Goal: Navigation & Orientation: Find specific page/section

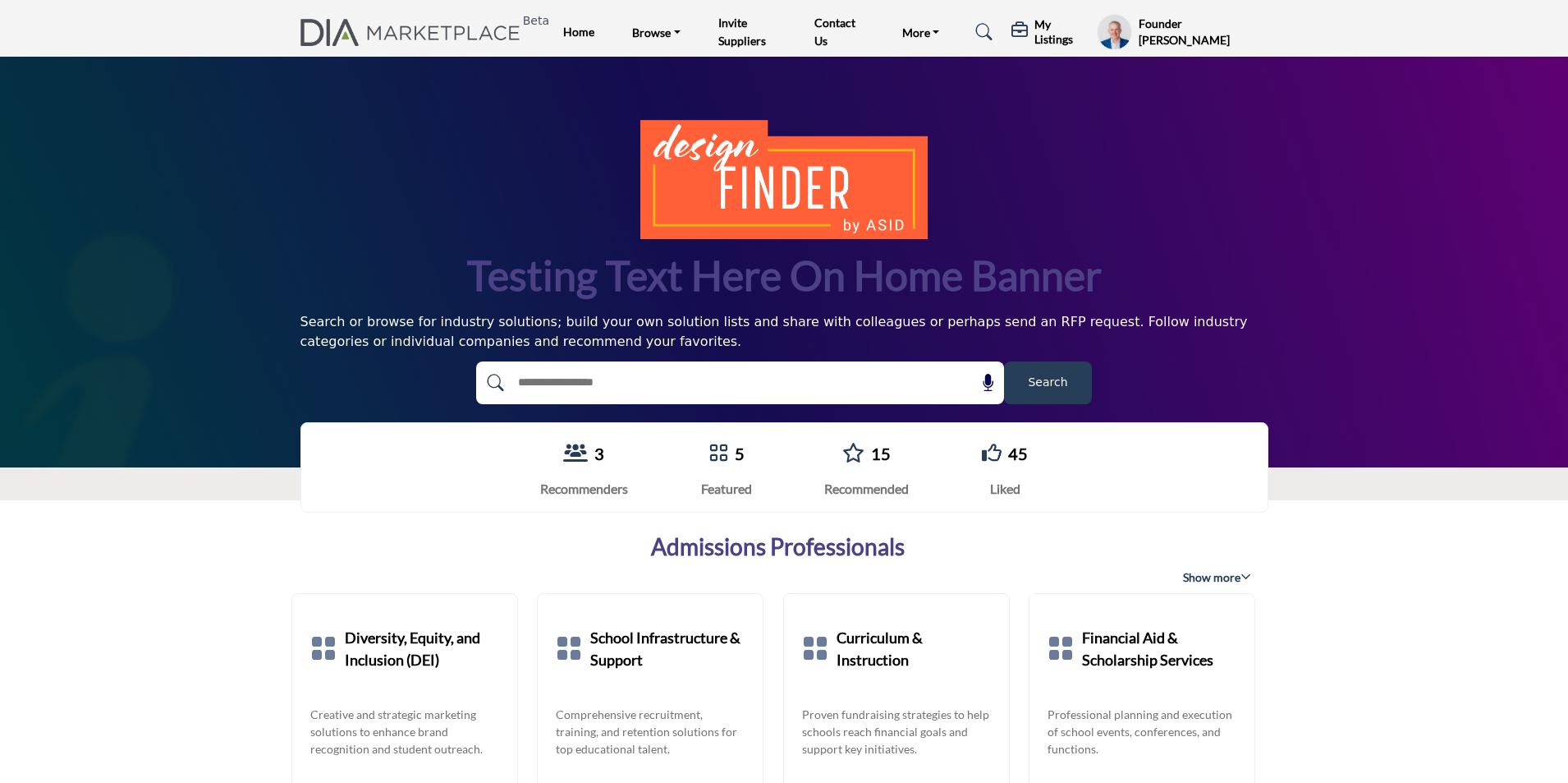
click at [1052, 32] on h5 "My Listings" at bounding box center [1060, 32] width 54 height 30
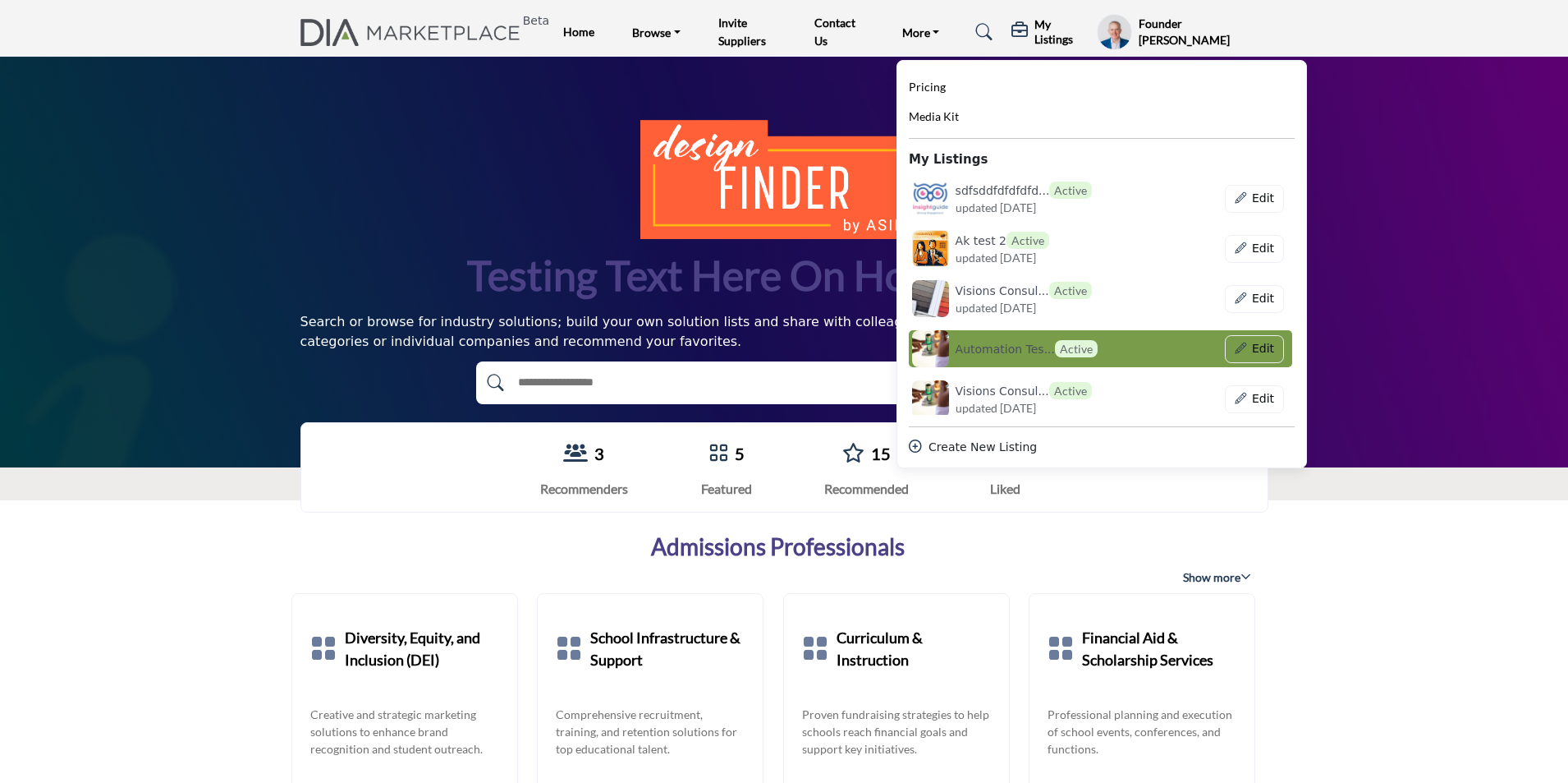
click at [1147, 351] on div "Edit" at bounding box center [1218, 349] width 145 height 28
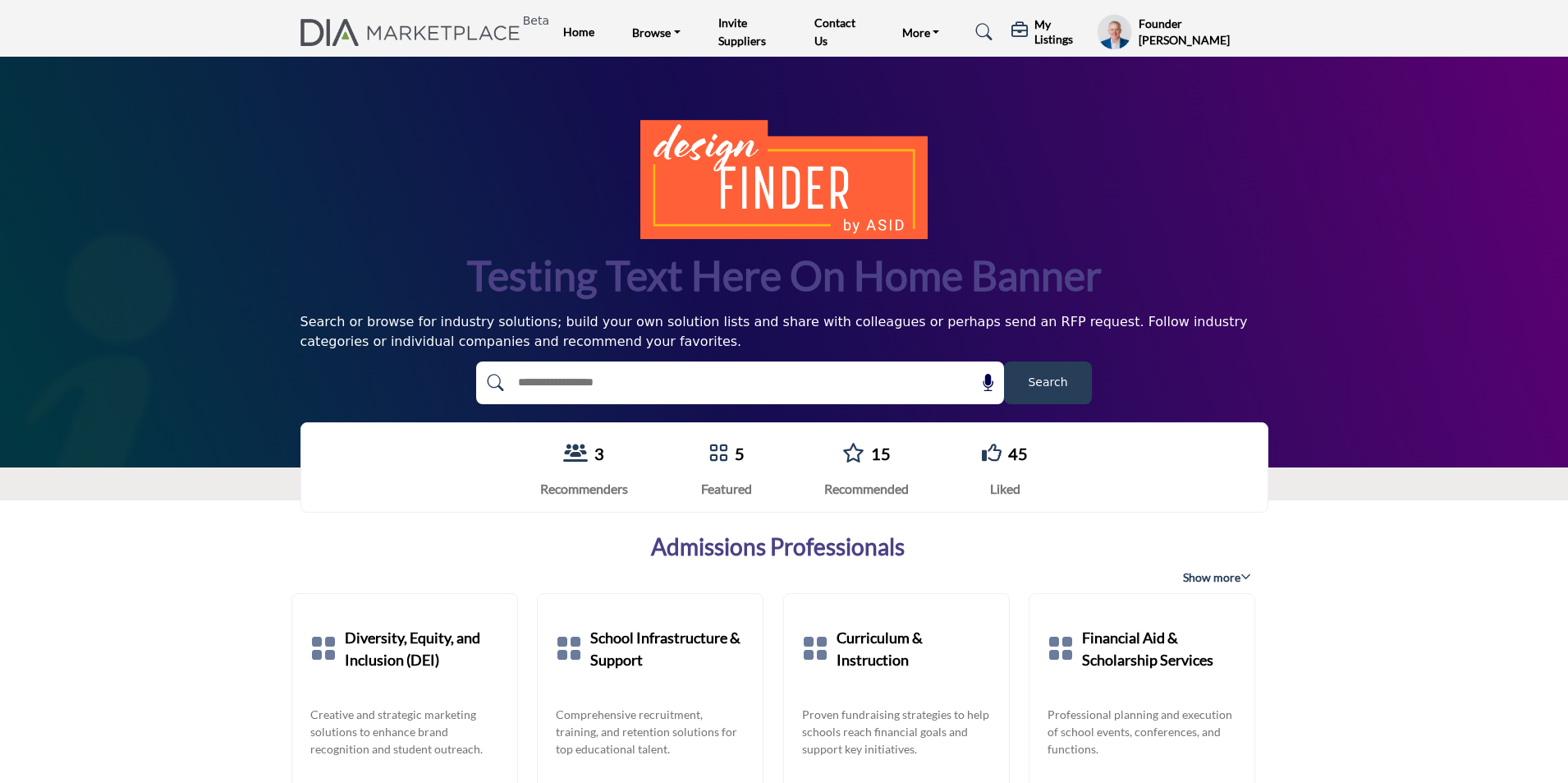
click at [1042, 22] on h5 "My Listings" at bounding box center [1060, 32] width 54 height 30
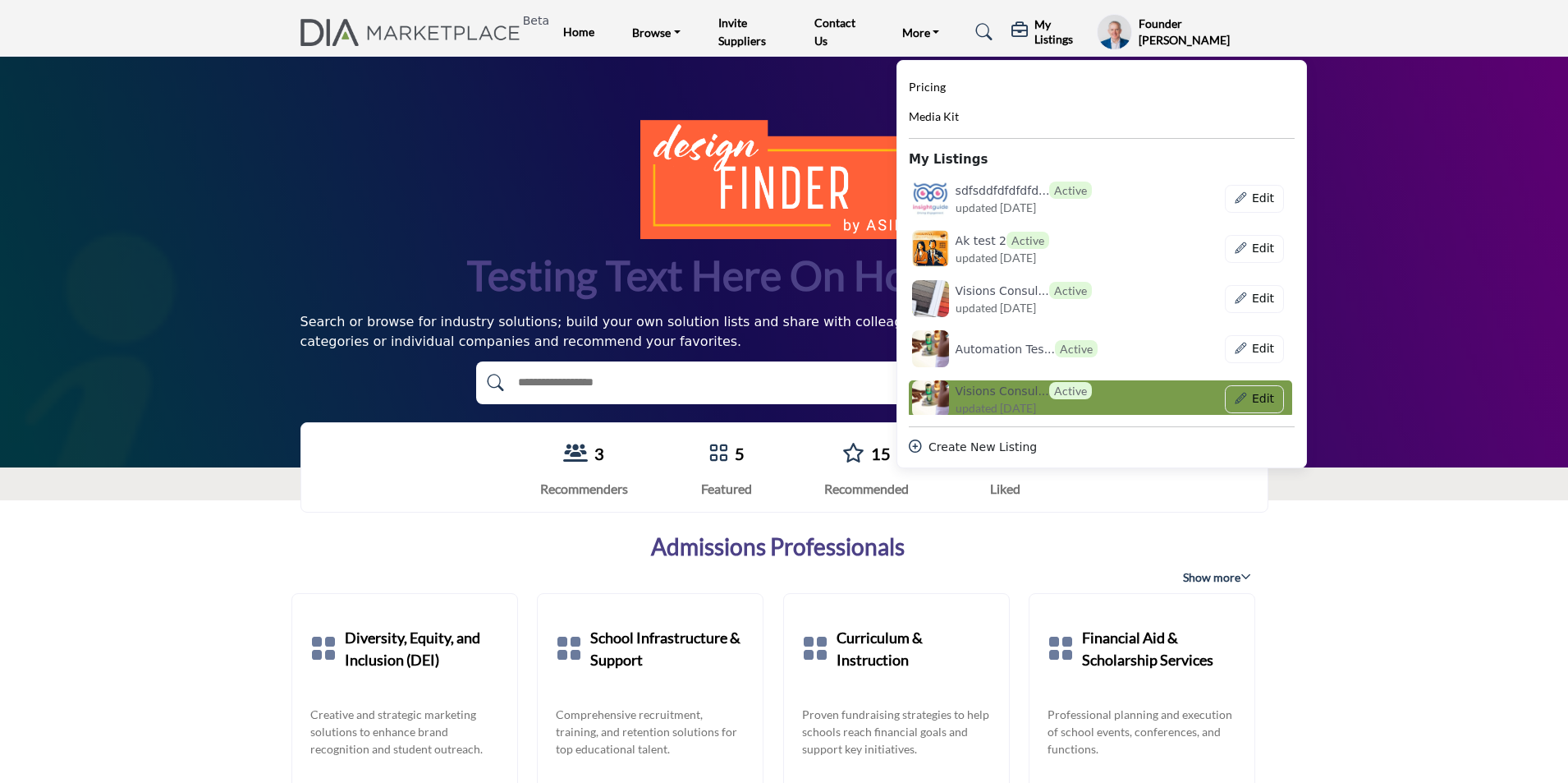
click at [1122, 392] on link "Visions Consul... Active updated 2 months ago" at bounding box center [1020, 398] width 224 height 36
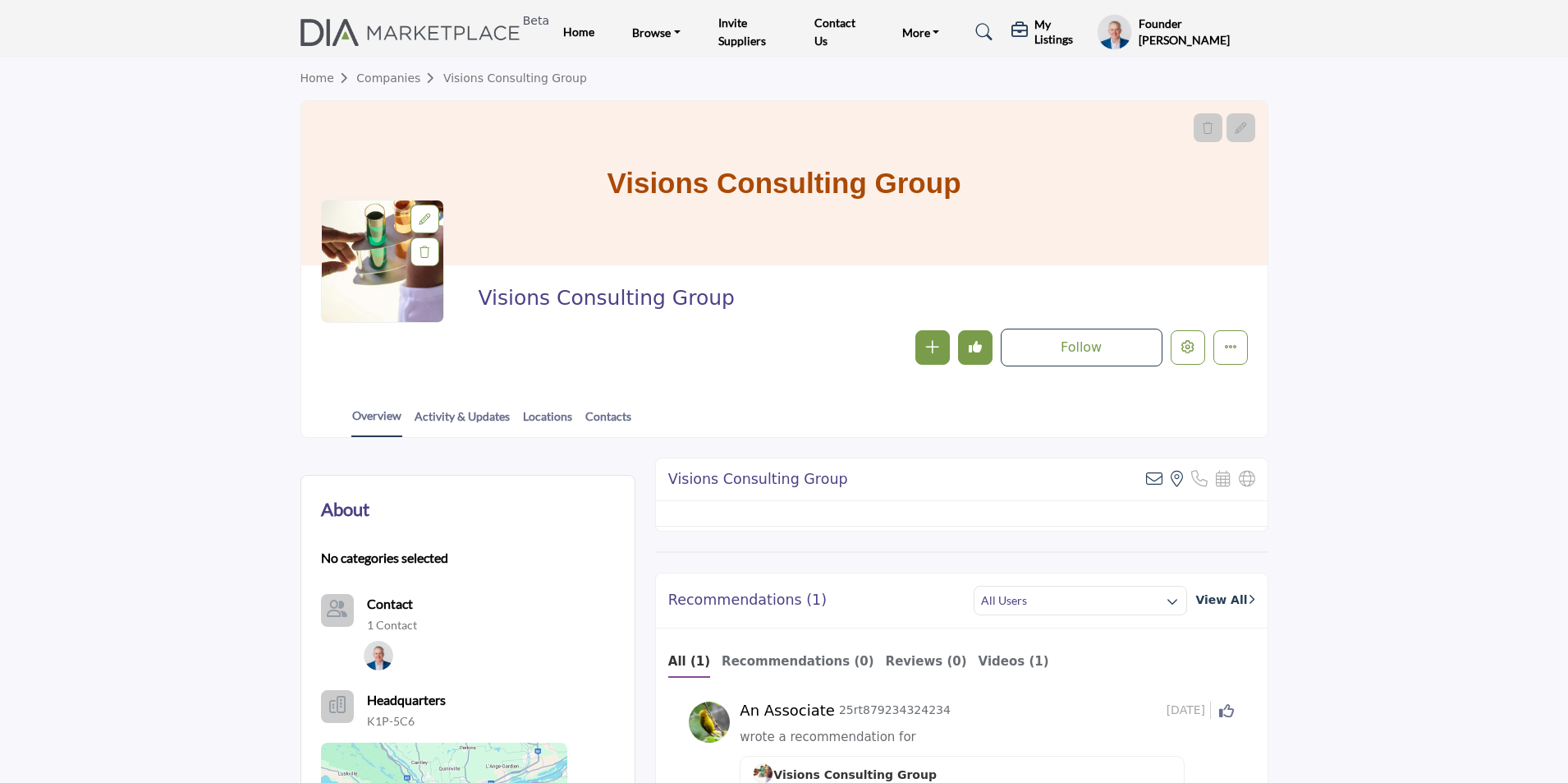
click at [1044, 27] on h5 "My Listings" at bounding box center [1060, 32] width 54 height 30
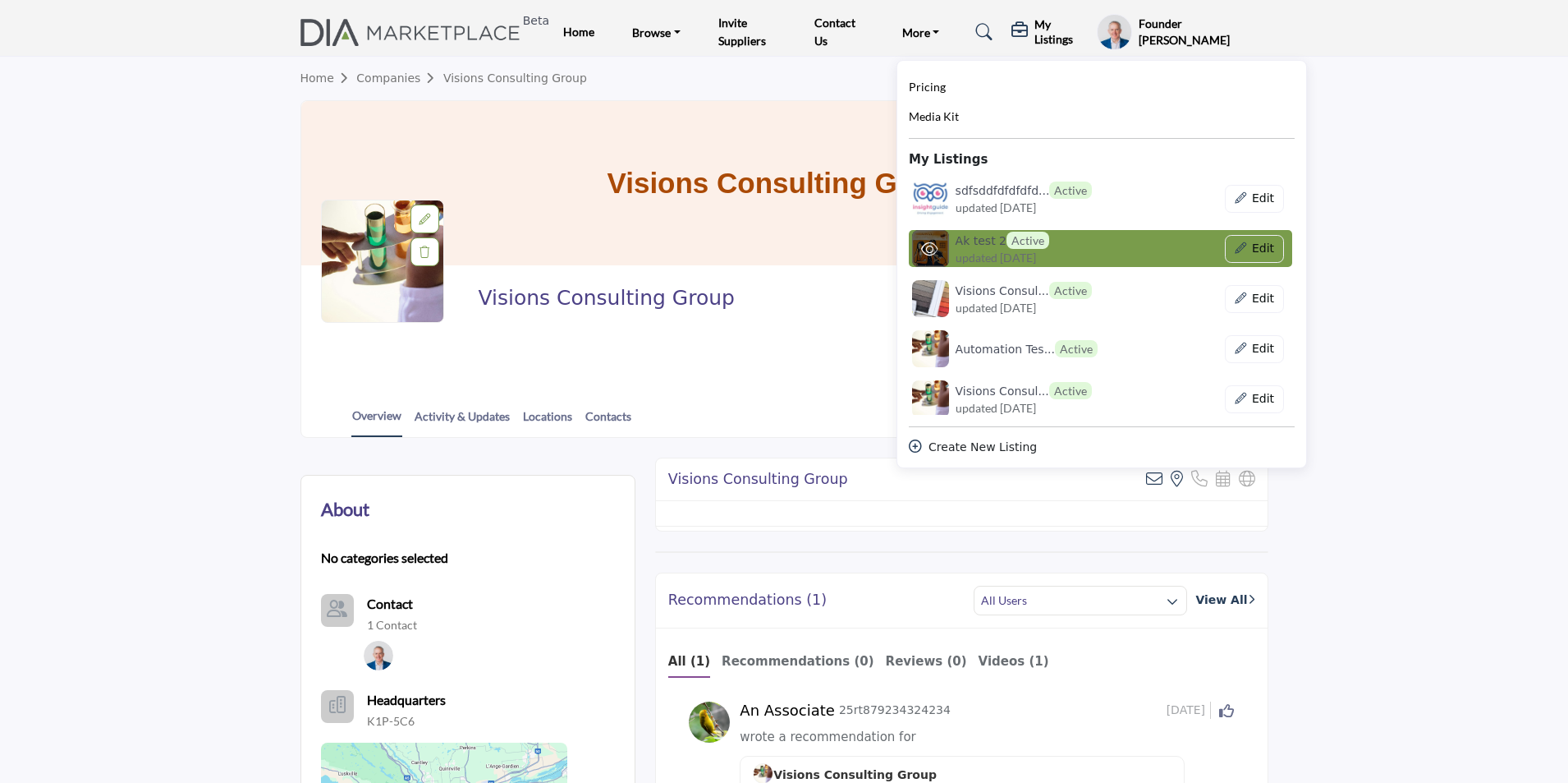
click at [1108, 251] on div "Ak test 2 Active updated 2 months ago" at bounding box center [1009, 248] width 202 height 36
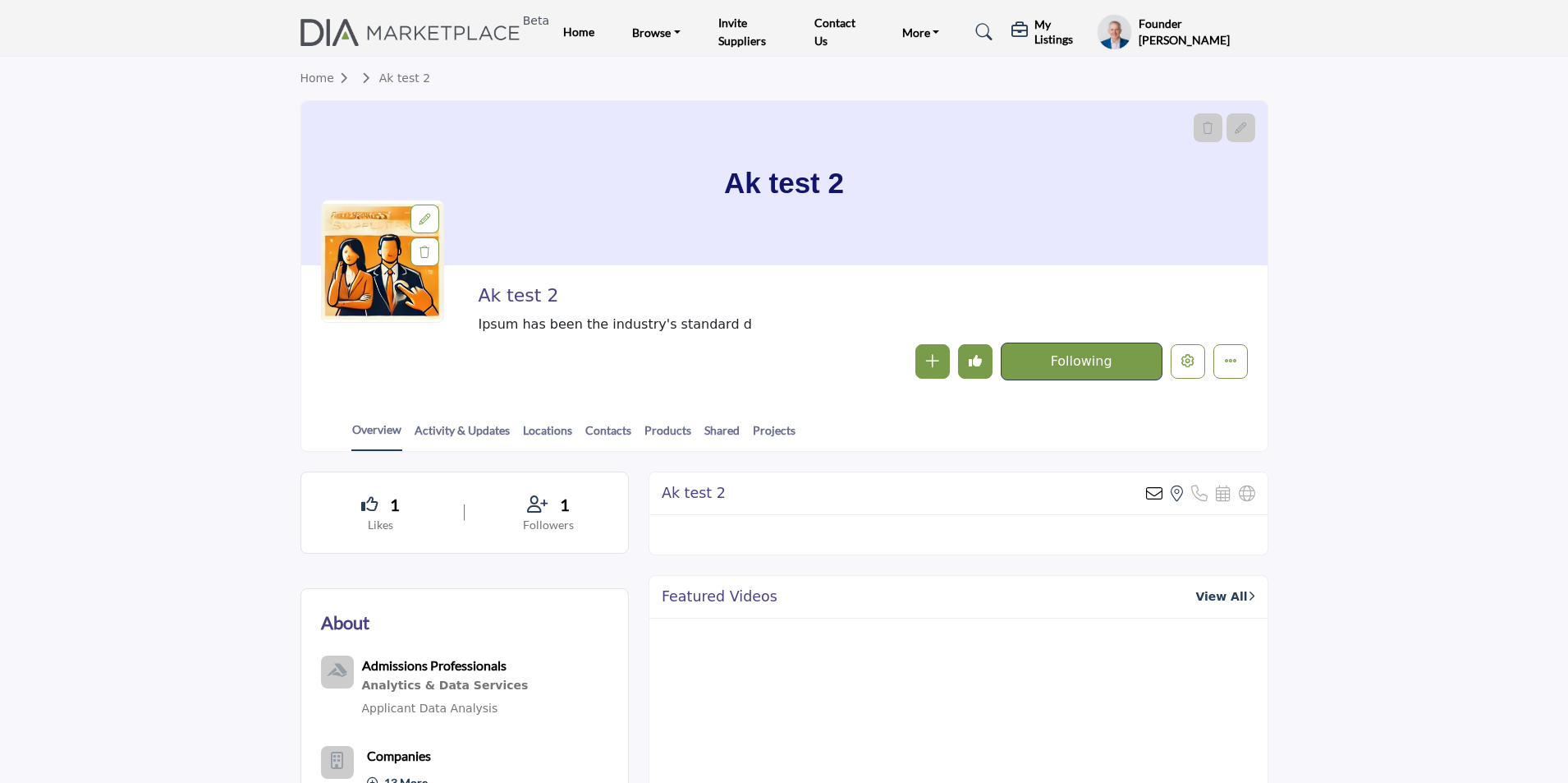
click at [756, 420] on div "Overview Activity & Updates Locations Contacts Products Shared Projects" at bounding box center [804, 426] width 925 height 51
click at [762, 437] on link "Projects" at bounding box center [774, 435] width 44 height 29
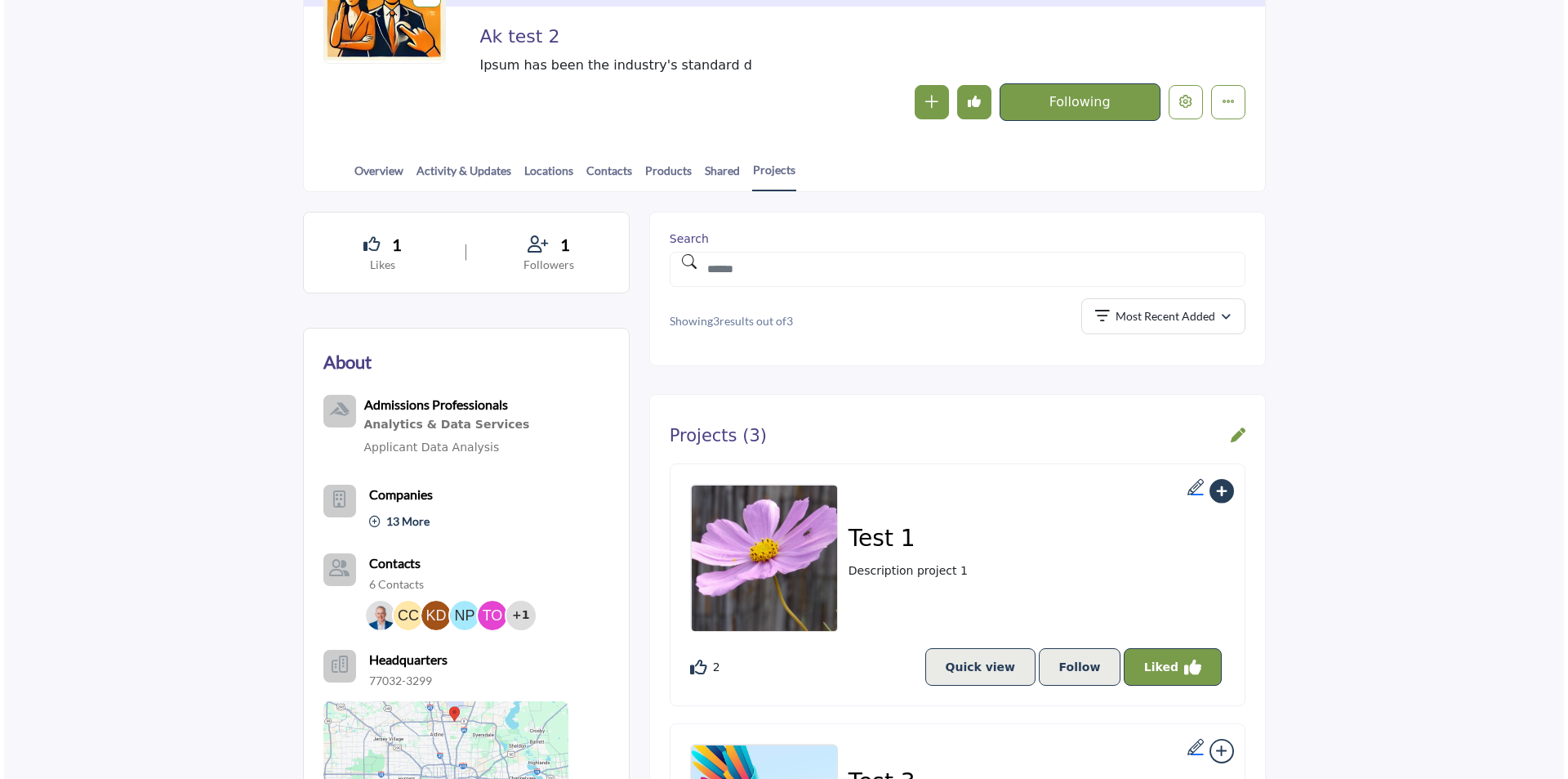
scroll to position [408, 0]
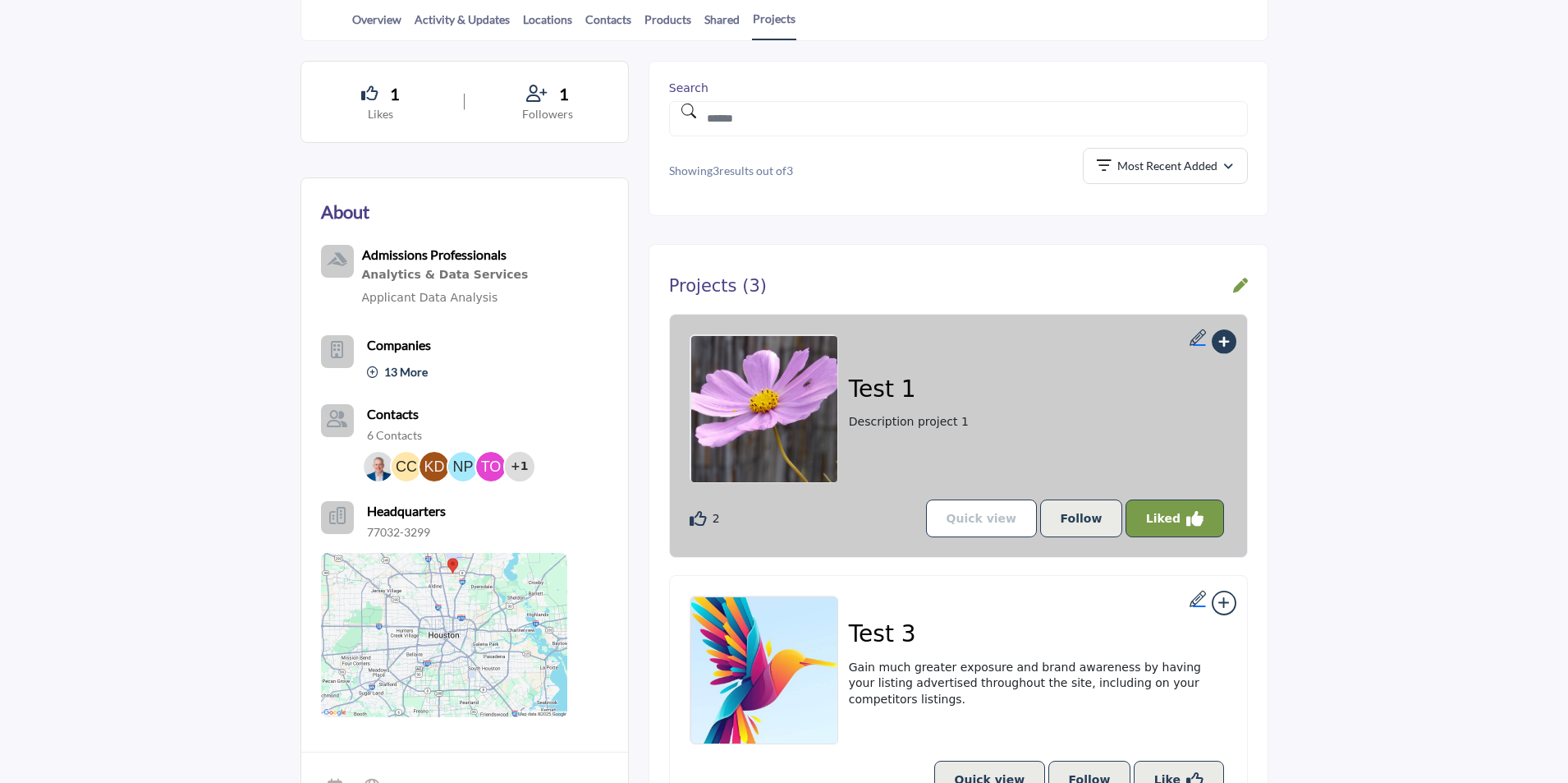
click at [986, 523] on link "Quick view" at bounding box center [982, 518] width 111 height 37
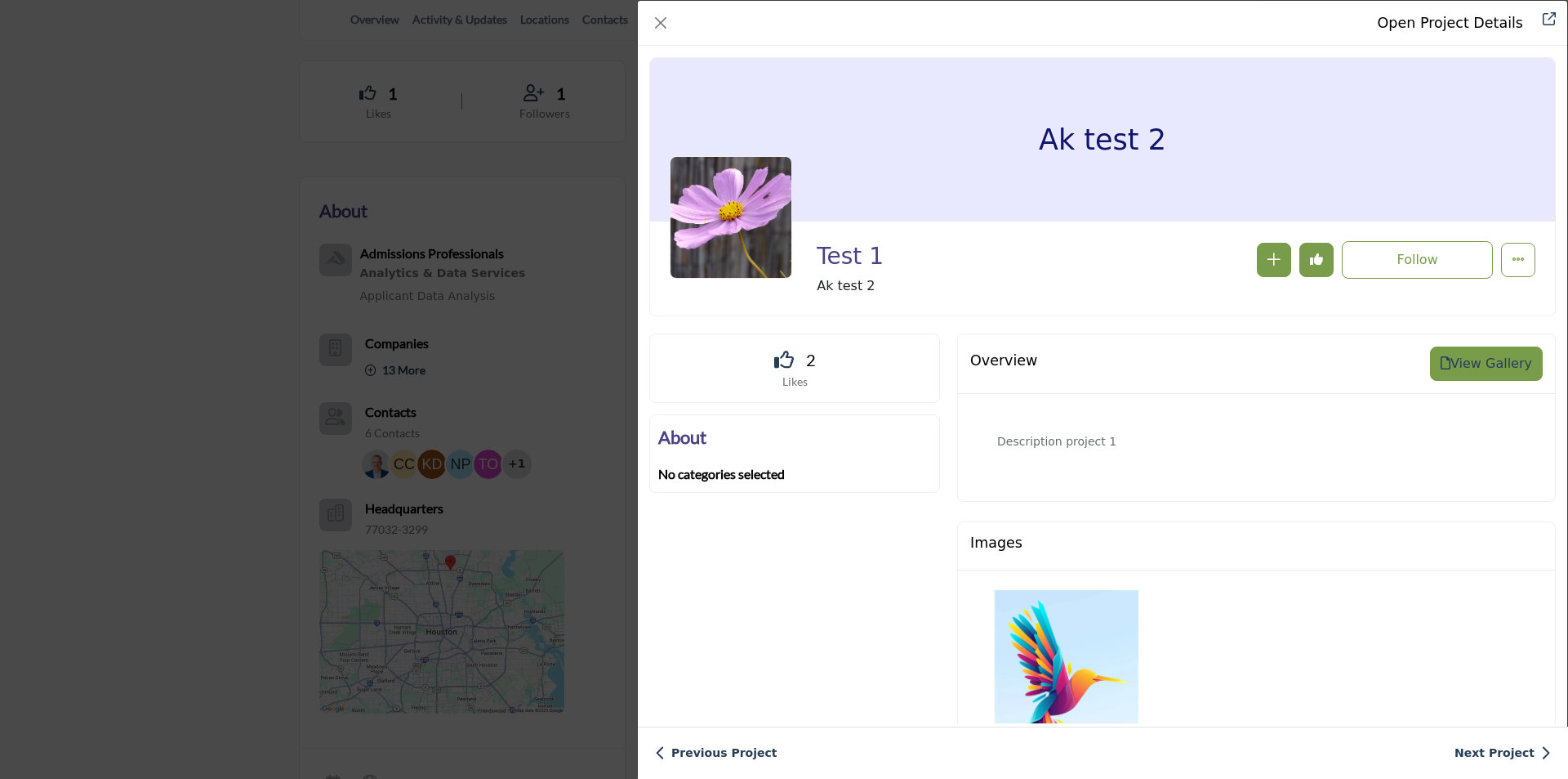
click at [1445, 362] on icon "Data Modal" at bounding box center [1445, 362] width 10 height 13
